Goal: Information Seeking & Learning: Learn about a topic

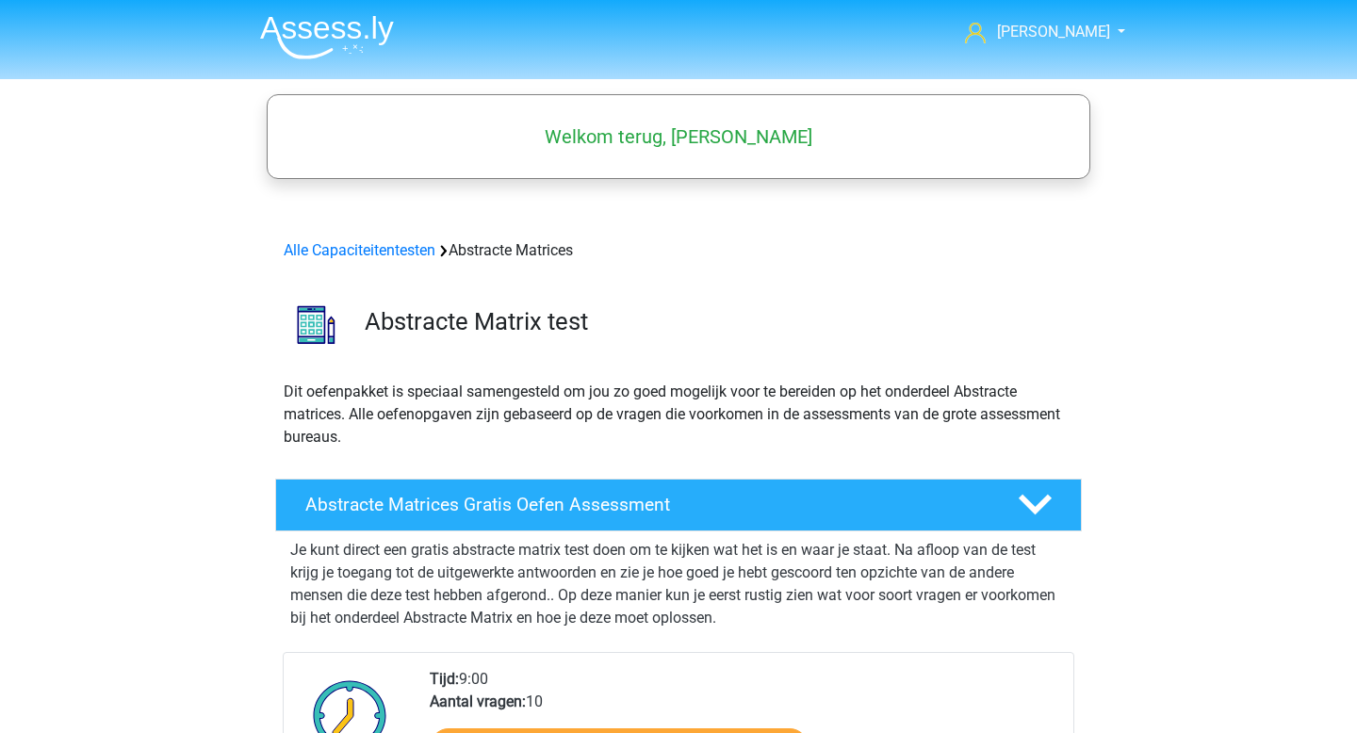
click at [316, 326] on img at bounding box center [316, 325] width 80 height 80
click at [460, 508] on h4 "Abstracte Matrices Gratis Oefen Assessment" at bounding box center [646, 505] width 682 height 22
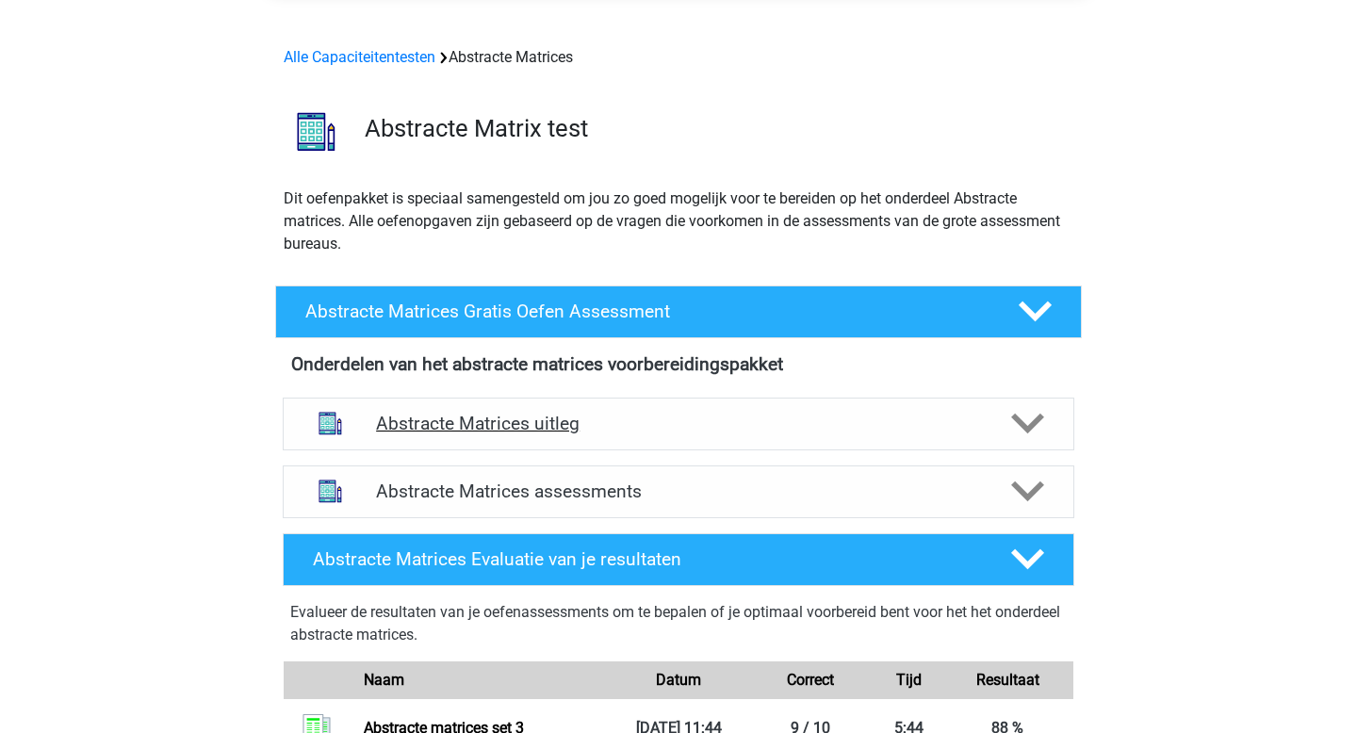
scroll to position [304, 0]
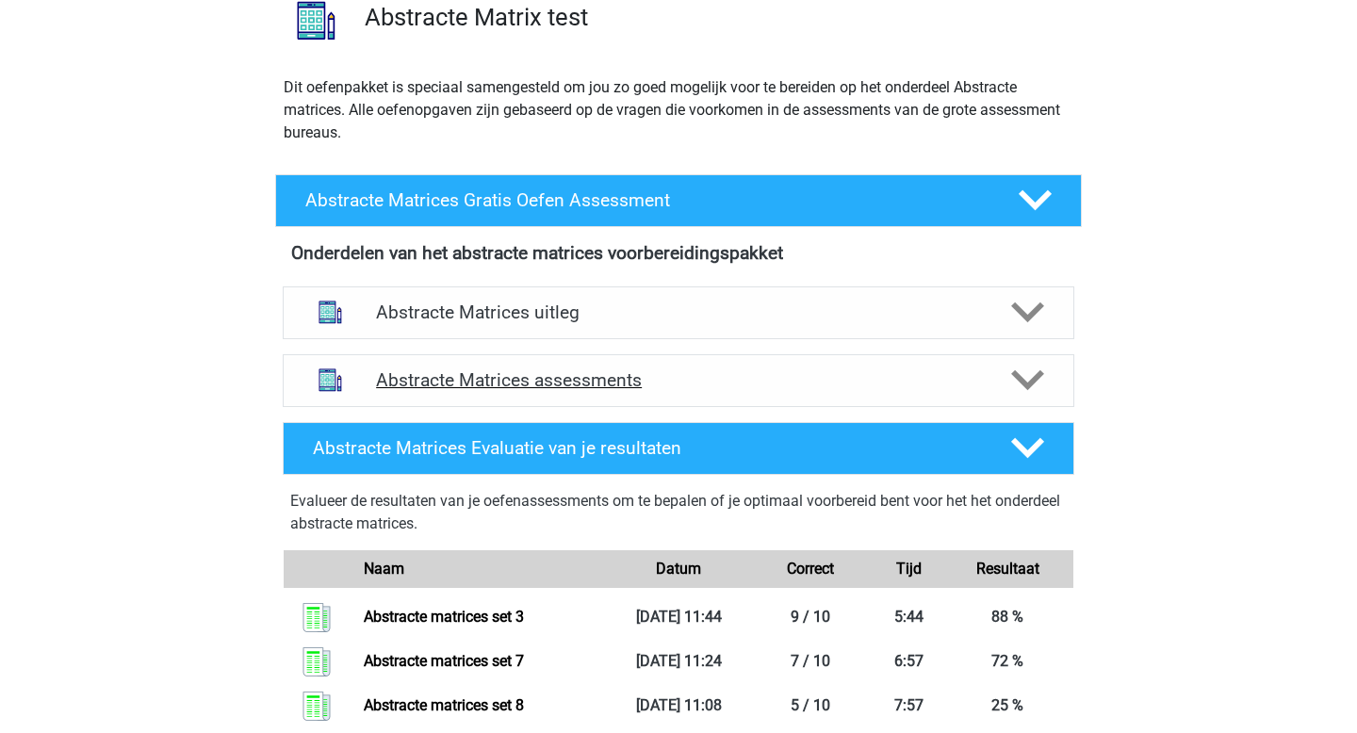
click at [432, 372] on h4 "Abstracte Matrices assessments" at bounding box center [678, 380] width 605 height 22
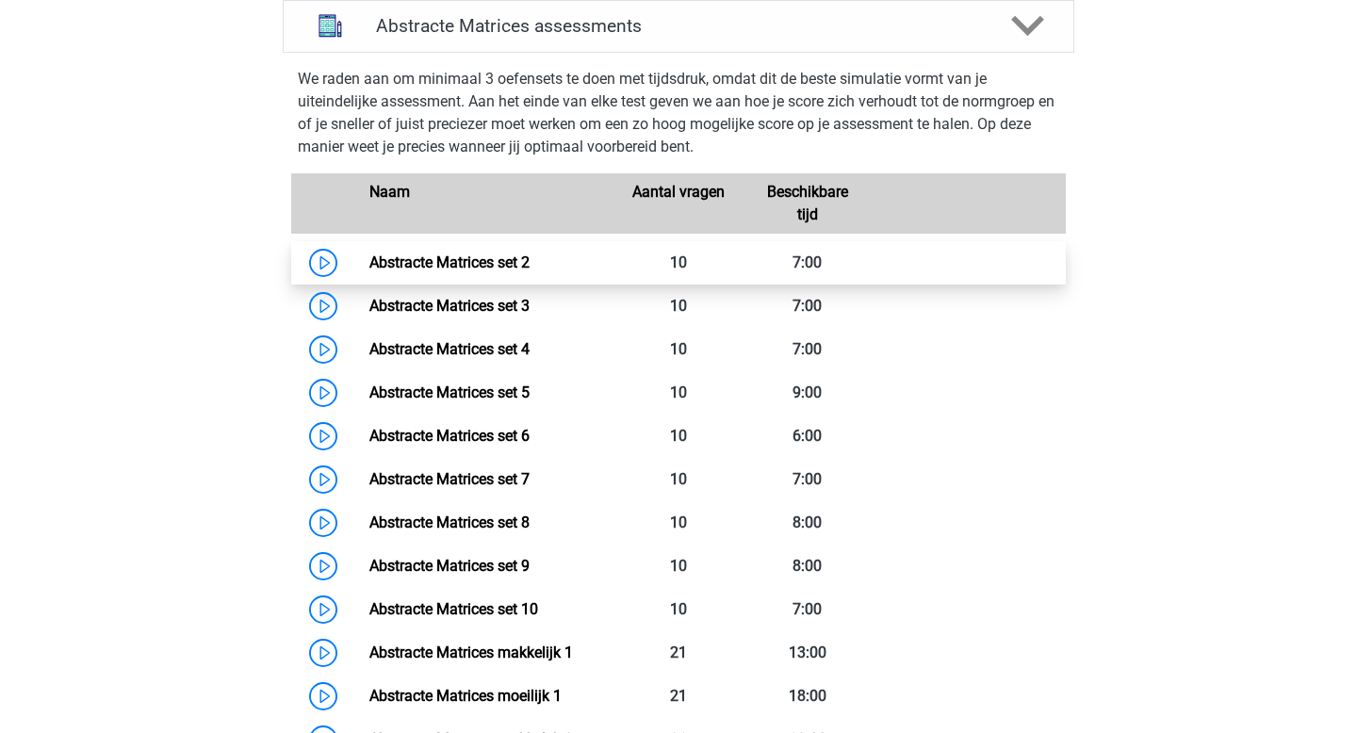
scroll to position [575, 0]
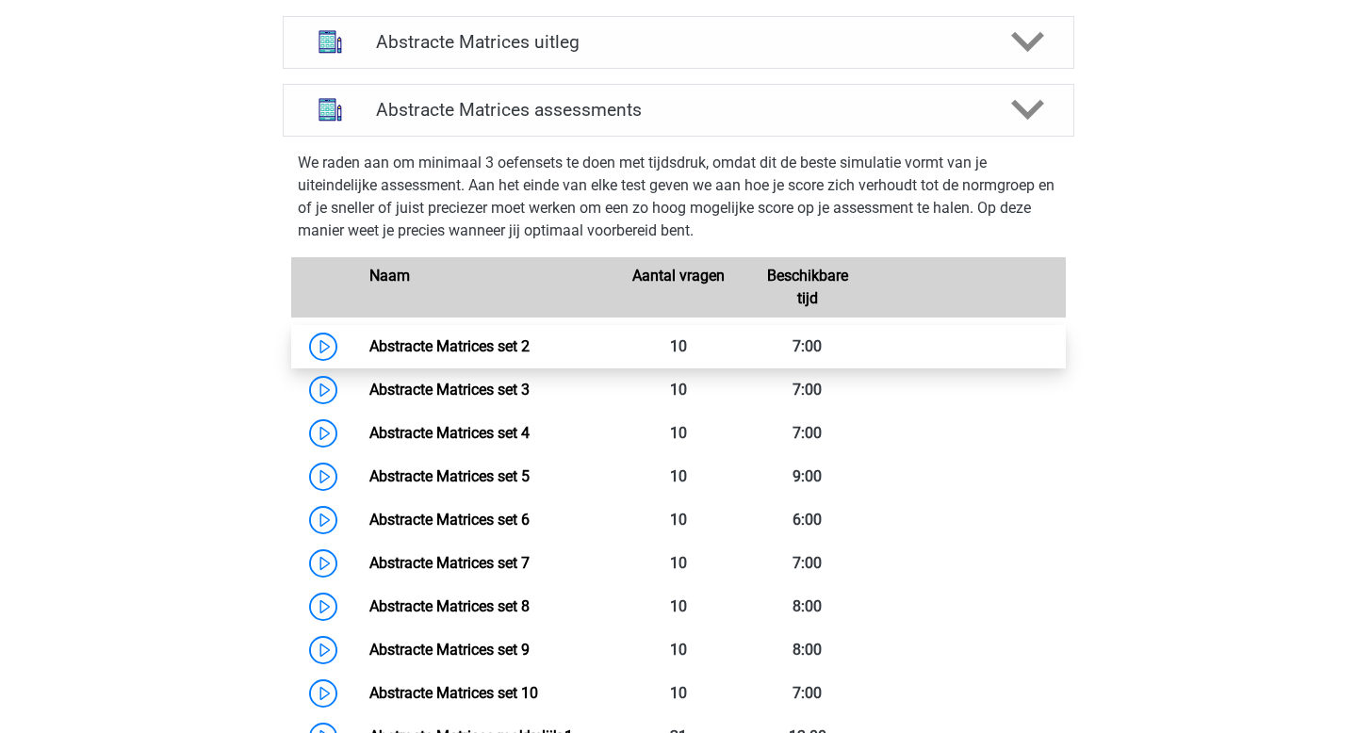
click at [450, 353] on link "Abstracte Matrices set 2" at bounding box center [449, 346] width 160 height 18
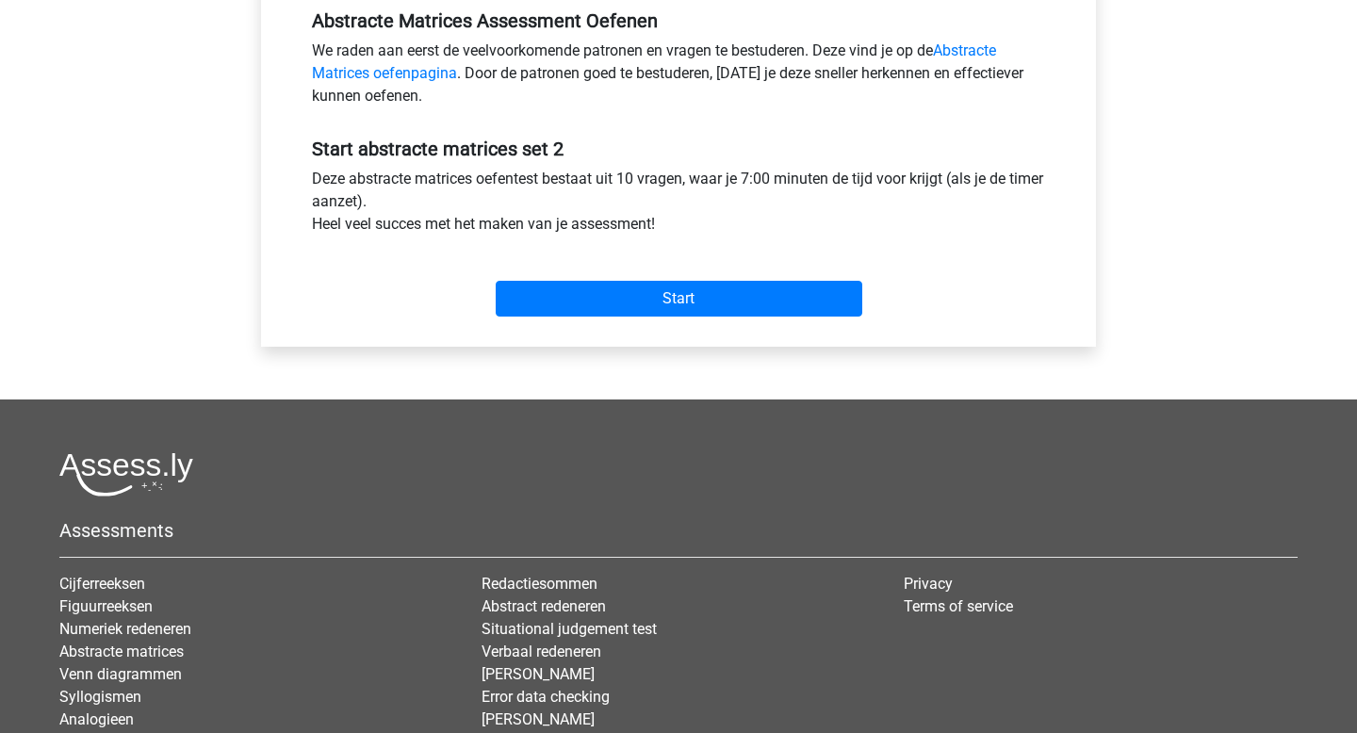
scroll to position [651, 0]
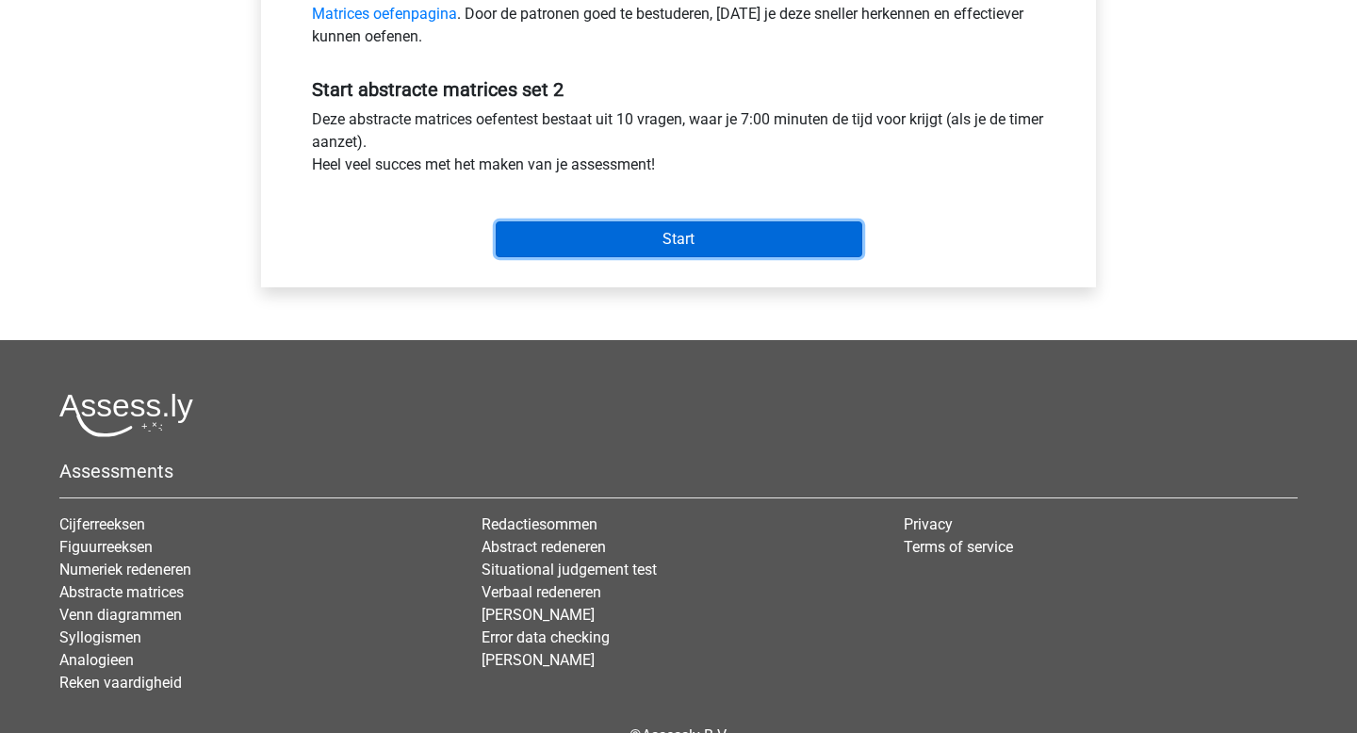
click at [531, 240] on input "Start" at bounding box center [679, 239] width 367 height 36
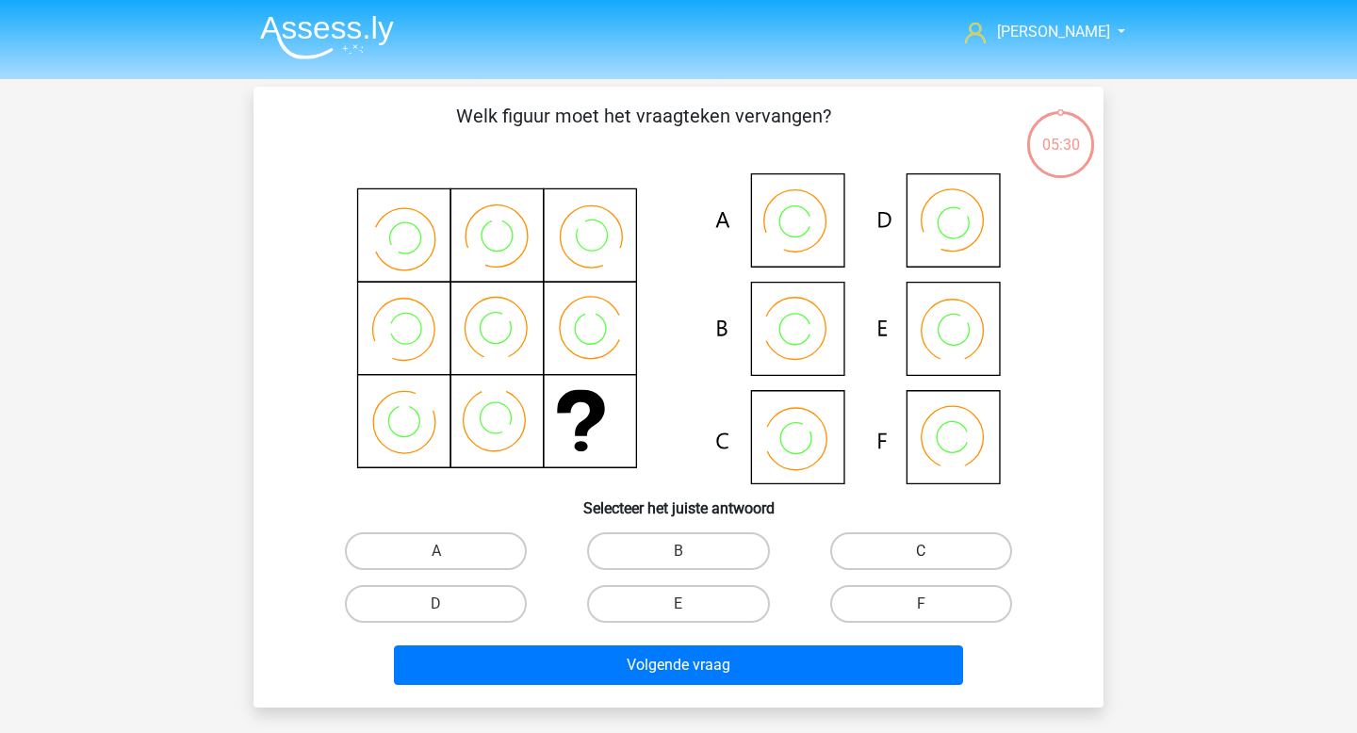
click at [852, 561] on label "C" at bounding box center [921, 551] width 182 height 38
click at [921, 561] on input "C" at bounding box center [927, 557] width 12 height 12
radio input "true"
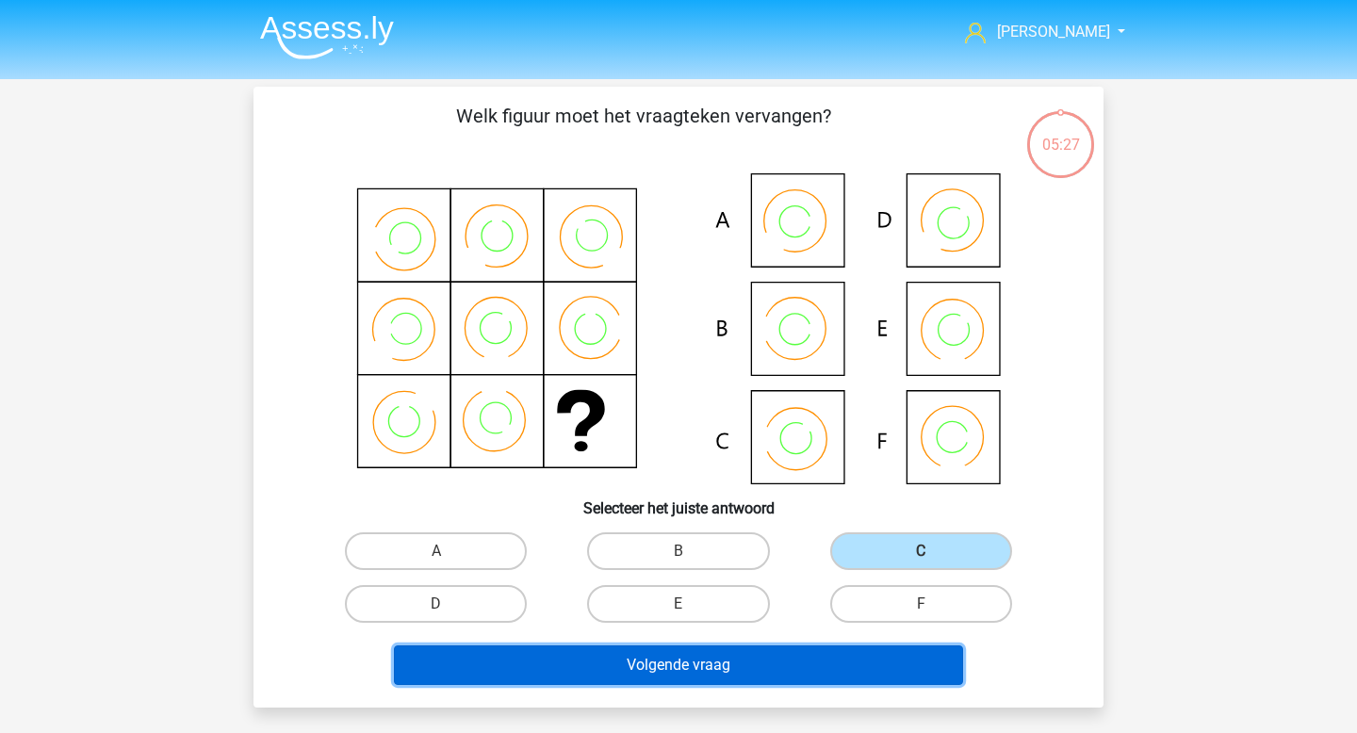
click at [828, 652] on button "Volgende vraag" at bounding box center [679, 665] width 570 height 40
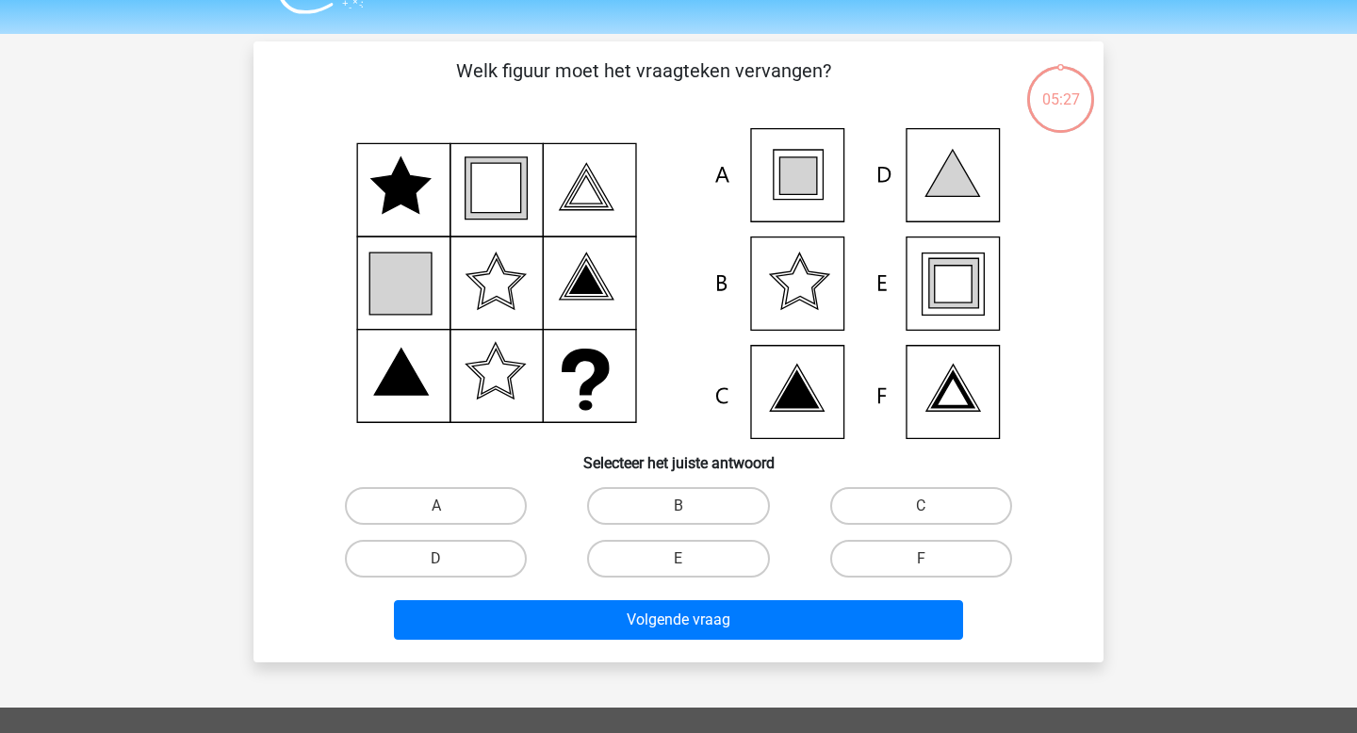
scroll to position [87, 0]
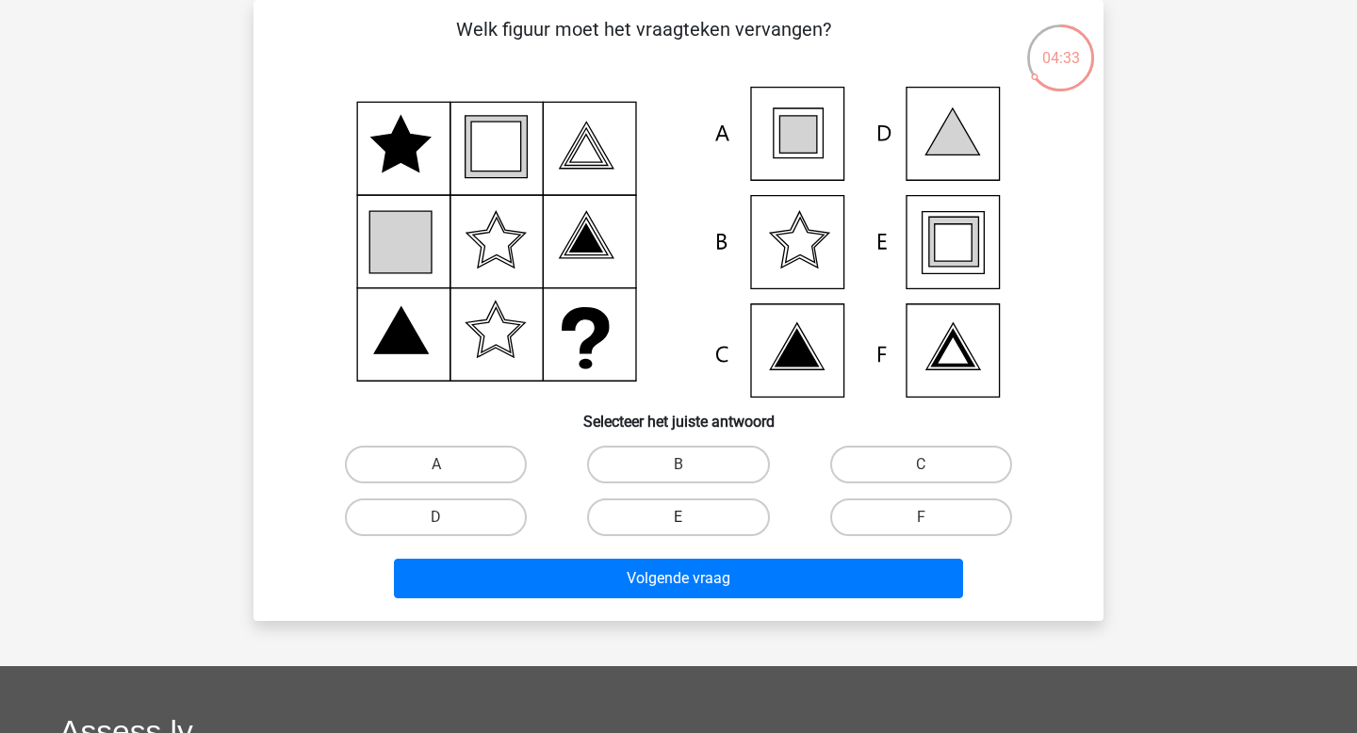
click at [712, 524] on label "E" at bounding box center [678, 517] width 182 height 38
click at [691, 524] on input "E" at bounding box center [684, 523] width 12 height 12
radio input "true"
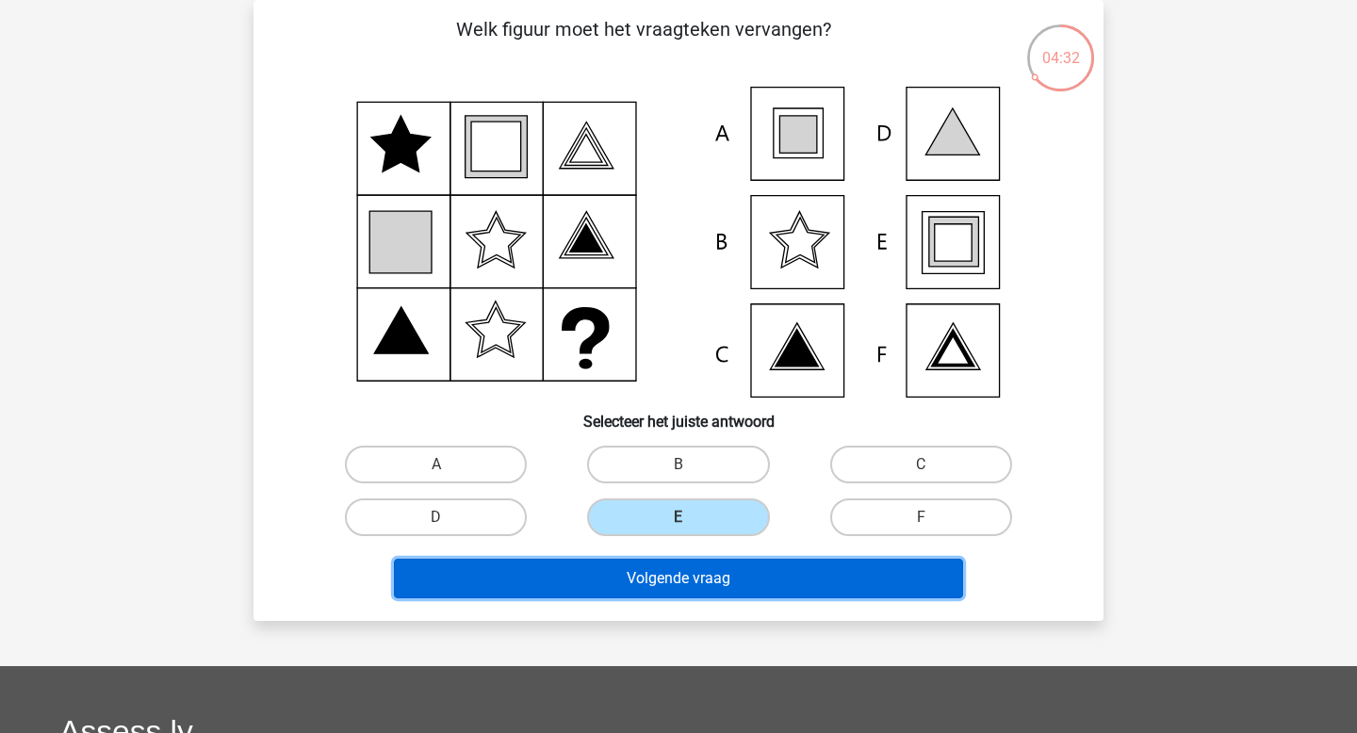
click at [712, 584] on button "Volgende vraag" at bounding box center [679, 579] width 570 height 40
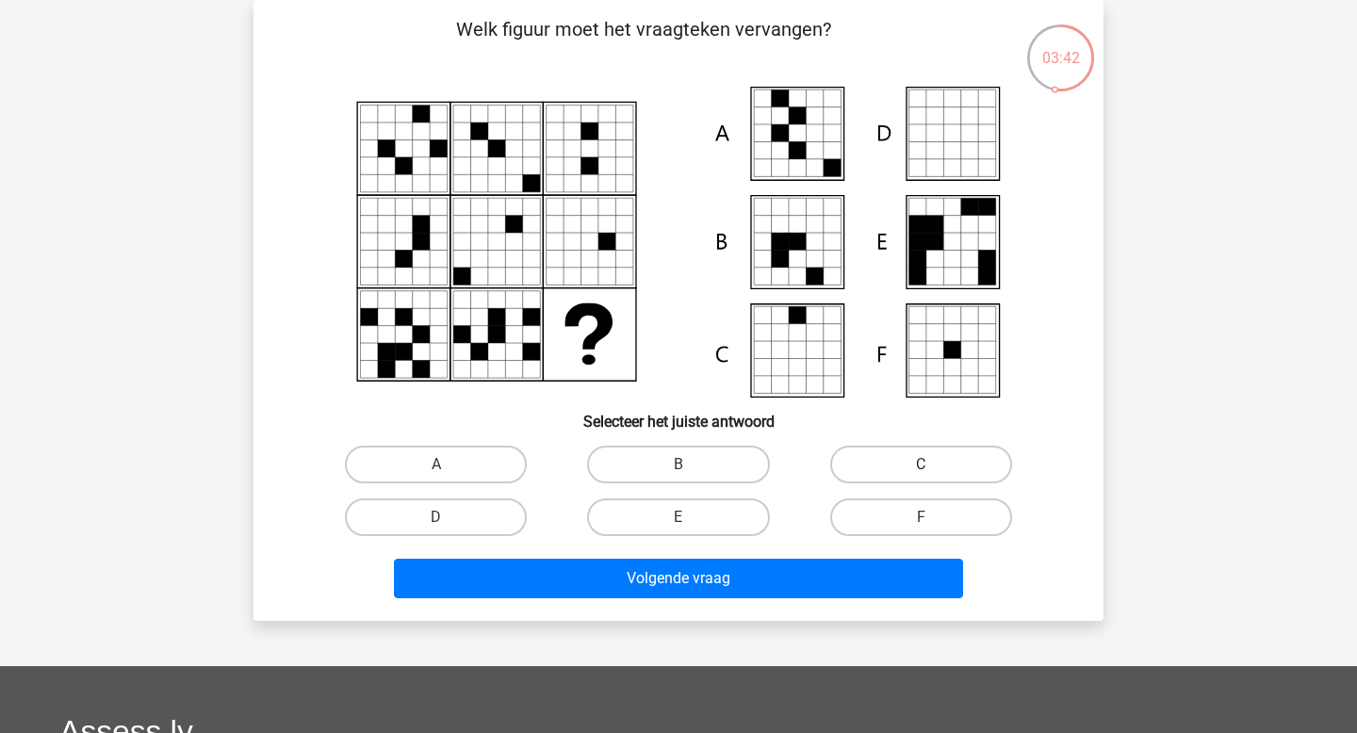
click at [869, 455] on label "C" at bounding box center [921, 465] width 182 height 38
click at [921, 465] on input "C" at bounding box center [927, 471] width 12 height 12
radio input "true"
click at [471, 467] on label "A" at bounding box center [436, 465] width 182 height 38
click at [448, 467] on input "A" at bounding box center [442, 471] width 12 height 12
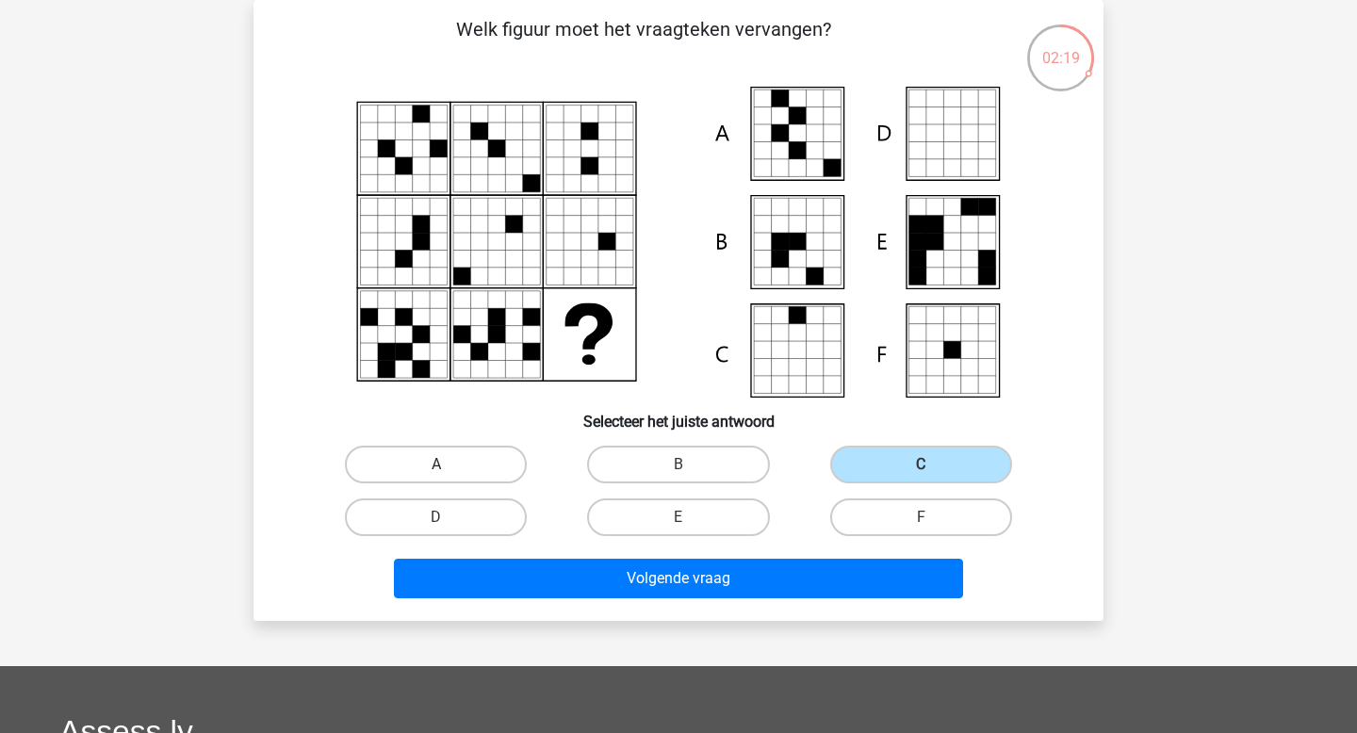
radio input "true"
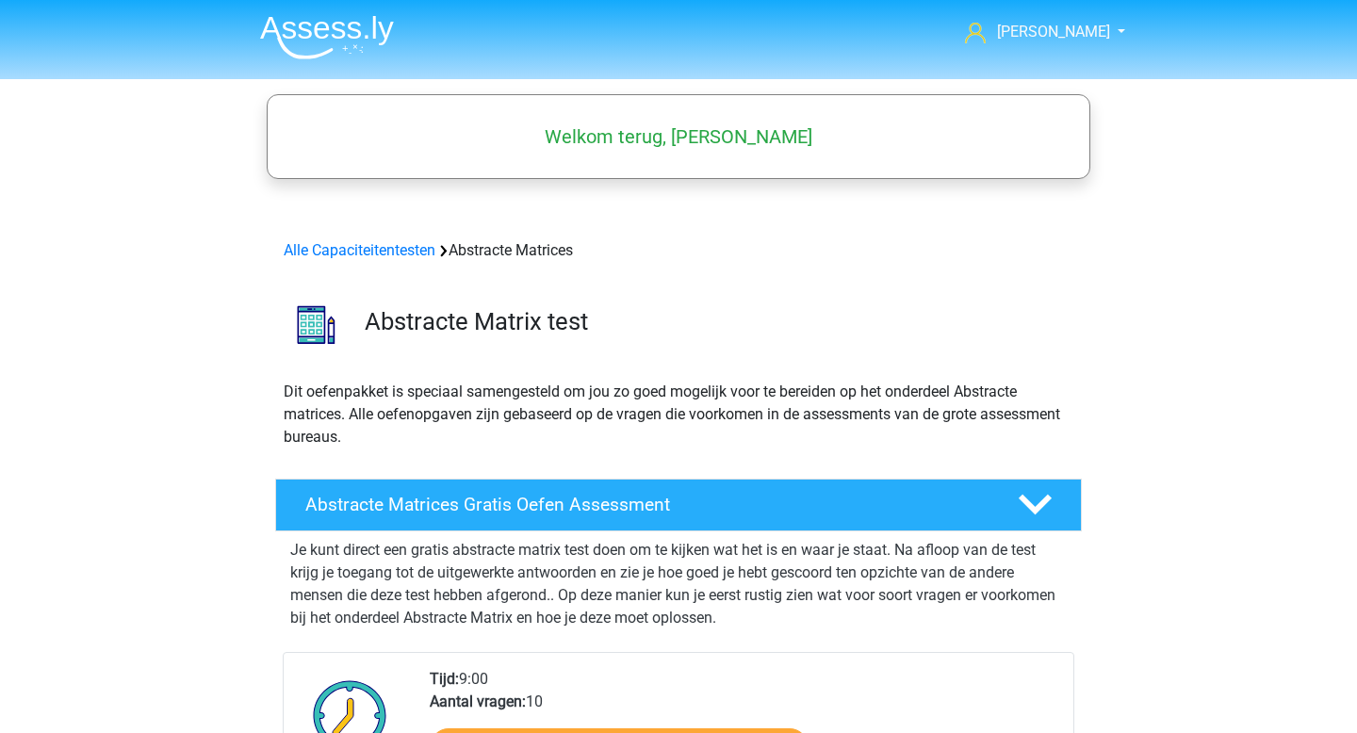
click at [614, 136] on h5 "Welkom terug, Eric" at bounding box center [678, 136] width 805 height 23
click at [1074, 30] on span "[PERSON_NAME]" at bounding box center [1053, 32] width 113 height 18
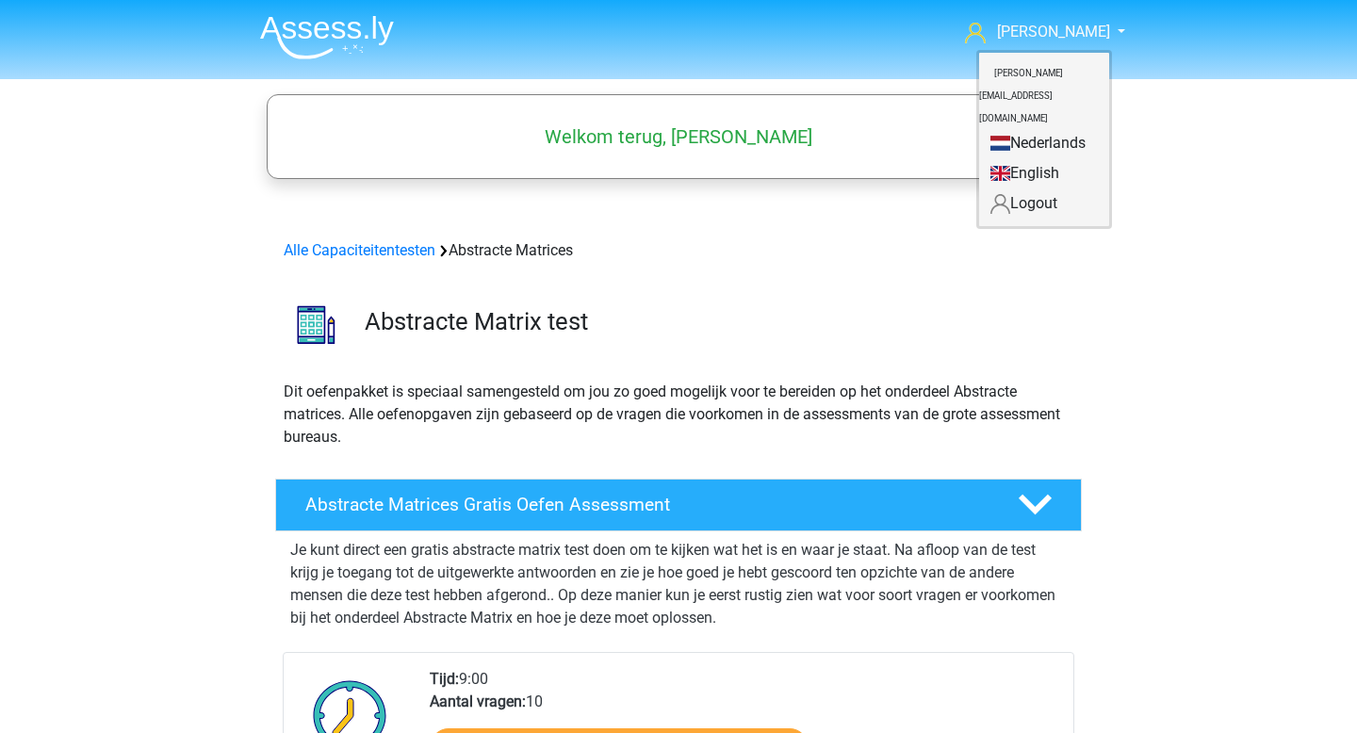
click at [1026, 128] on link "Nederlands" at bounding box center [1044, 143] width 130 height 30
